Goal: Check status: Check status

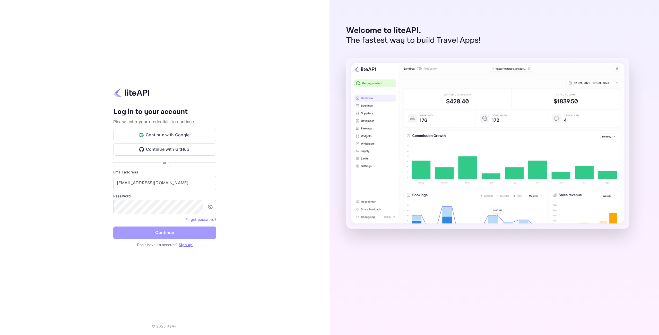
click at [173, 231] on button "Continue" at bounding box center [164, 232] width 103 height 12
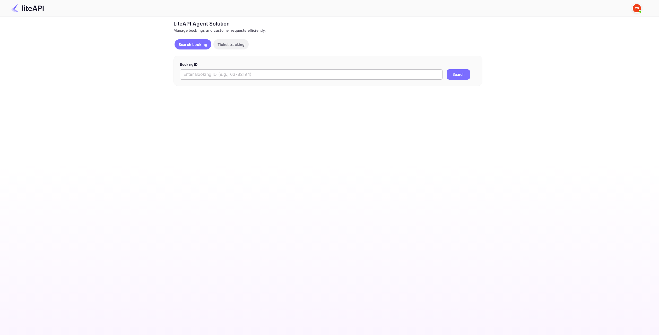
click at [249, 75] on input "text" at bounding box center [311, 74] width 263 height 10
paste input "8955548"
type input "8955548"
click at [455, 74] on button "Search" at bounding box center [458, 74] width 23 height 10
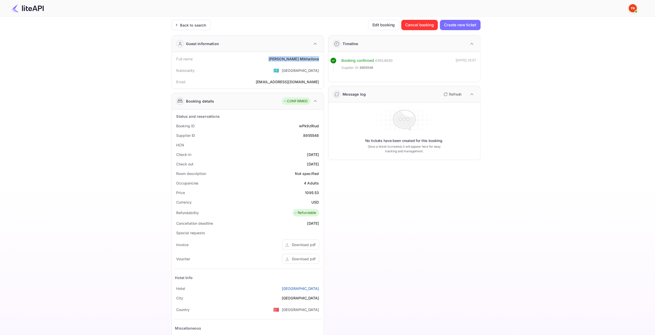
drag, startPoint x: 319, startPoint y: 58, endPoint x: 282, endPoint y: 59, distance: 37.1
click at [282, 59] on div "Full name [PERSON_NAME]" at bounding box center [248, 59] width 148 height 10
copy div "[PERSON_NAME]"
click at [314, 190] on div "1095.53" at bounding box center [312, 192] width 14 height 5
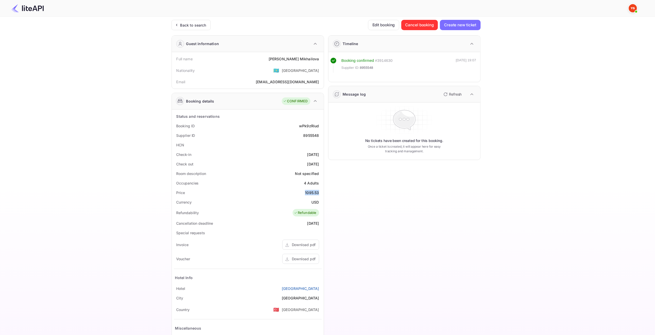
copy div "1095.53"
